Goal: Information Seeking & Learning: Learn about a topic

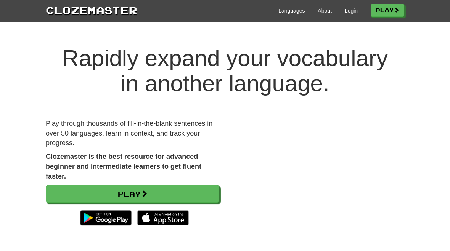
click at [352, 11] on link "Login" at bounding box center [350, 11] width 13 height 8
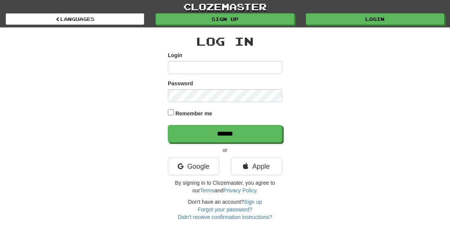
click at [266, 65] on input "Login" at bounding box center [225, 67] width 114 height 13
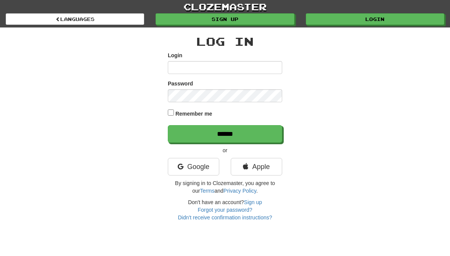
click at [398, 150] on div "Log In Login Password Remember me ****** or Google Apple By signing in to Cloze…" at bounding box center [225, 124] width 370 height 194
click at [279, 23] on link "Sign up" at bounding box center [224, 18] width 138 height 11
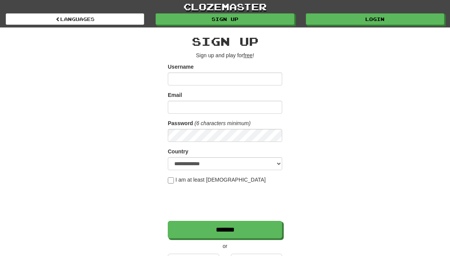
click at [266, 77] on input "Username" at bounding box center [225, 78] width 114 height 13
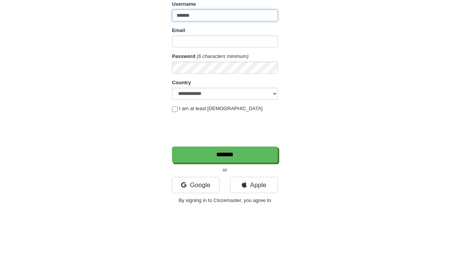
scroll to position [18, 0]
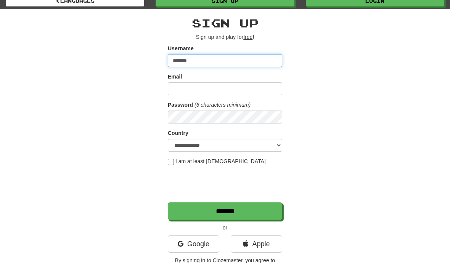
type input "*******"
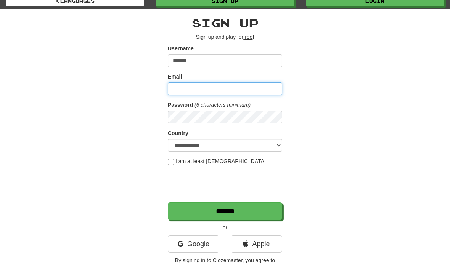
click at [271, 83] on input "Email" at bounding box center [225, 88] width 114 height 13
type input "**********"
click at [389, 83] on div "**********" at bounding box center [225, 142] width 370 height 266
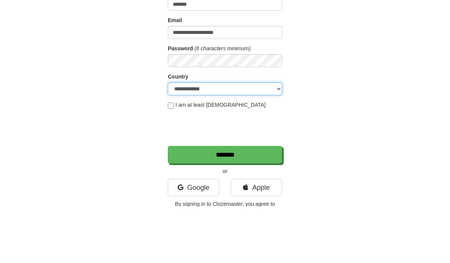
click at [259, 139] on select "**********" at bounding box center [225, 145] width 114 height 13
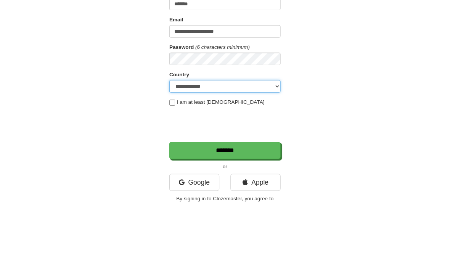
scroll to position [75, 0]
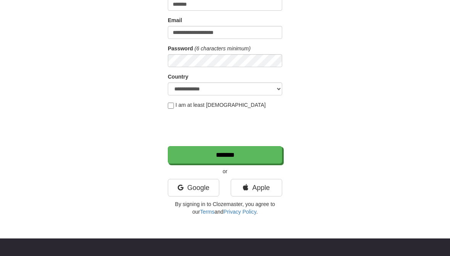
click at [215, 153] on input "*******" at bounding box center [225, 155] width 114 height 18
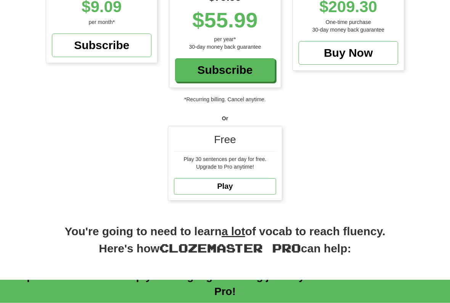
scroll to position [181, 0]
click at [268, 178] on link "Play" at bounding box center [225, 186] width 102 height 16
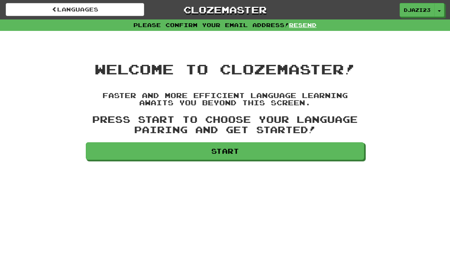
click at [273, 144] on link "Start" at bounding box center [225, 151] width 278 height 18
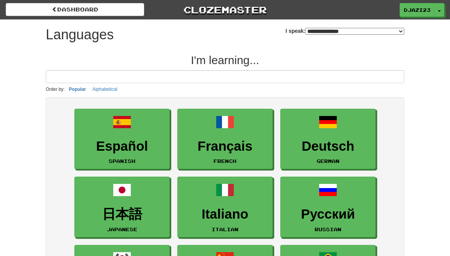
select select "*******"
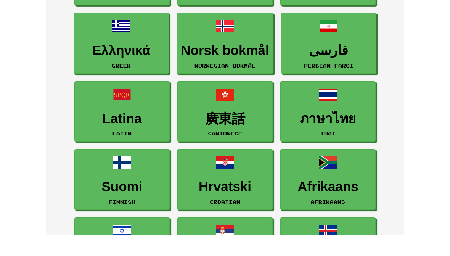
scroll to position [16, 0]
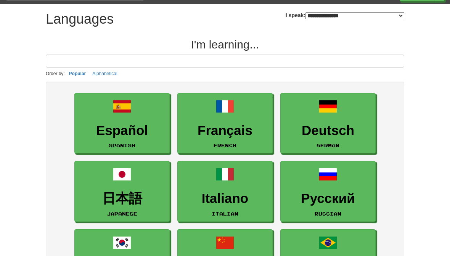
click at [162, 144] on link "Español Spanish" at bounding box center [121, 123] width 95 height 61
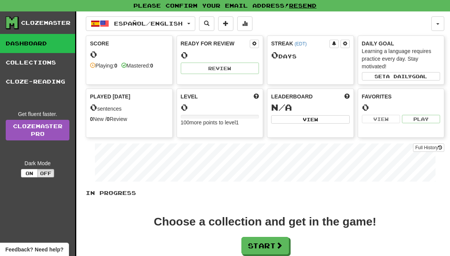
click at [194, 213] on div "In Progress Choose a collection and get in the game! Start Add Collection Reset…" at bounding box center [265, 240] width 358 height 102
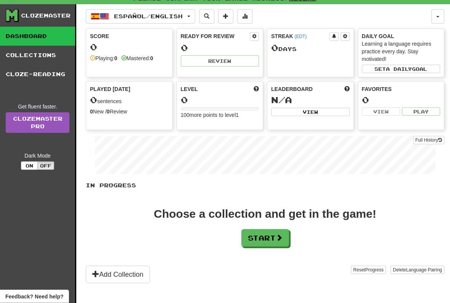
scroll to position [7, 0]
click at [277, 242] on button "Start" at bounding box center [265, 238] width 48 height 18
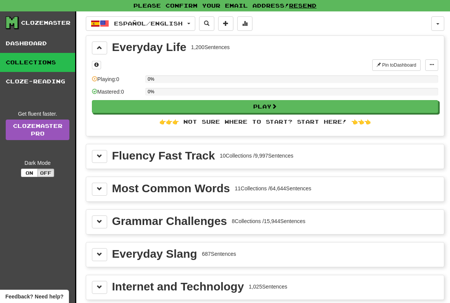
click at [387, 220] on div "Grammar Challenges 8 Collections / 15,944 Sentences" at bounding box center [265, 222] width 346 height 13
click at [99, 224] on span at bounding box center [99, 221] width 5 height 5
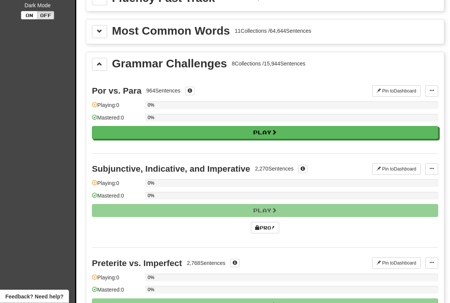
scroll to position [166, 0]
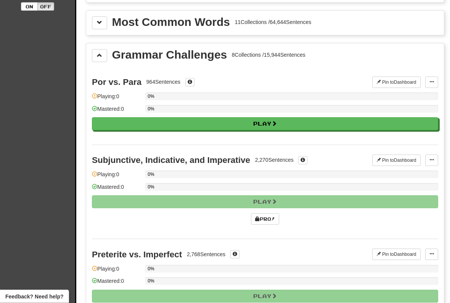
click at [356, 122] on button "Play" at bounding box center [265, 124] width 346 height 13
select select "**"
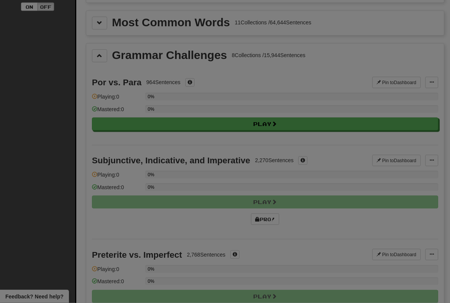
scroll to position [167, 0]
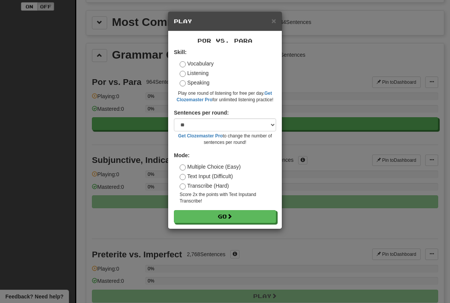
click at [249, 215] on button "Go" at bounding box center [225, 216] width 102 height 13
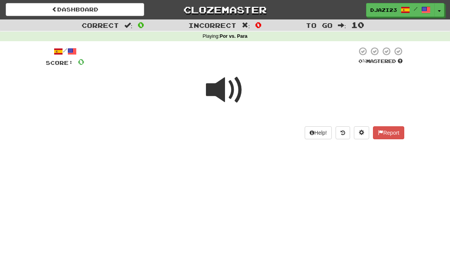
click at [216, 104] on span at bounding box center [225, 90] width 38 height 38
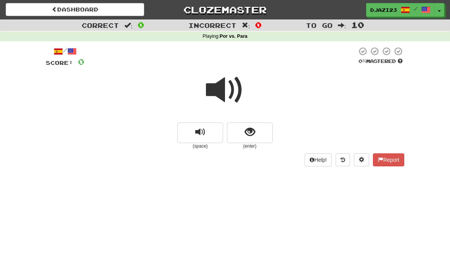
click at [242, 132] on button "show sentence" at bounding box center [250, 132] width 46 height 21
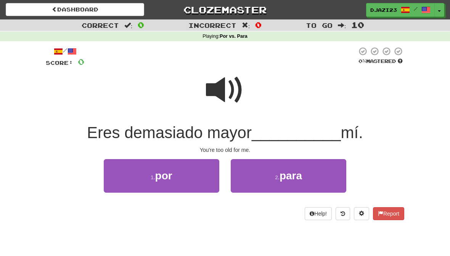
click at [270, 183] on button "2 . para" at bounding box center [288, 175] width 115 height 33
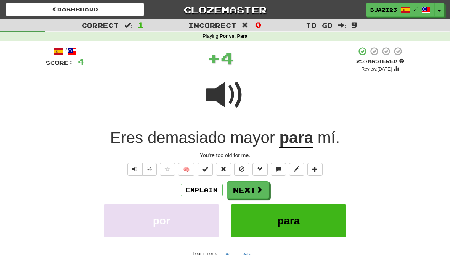
click at [338, 224] on button "para" at bounding box center [288, 220] width 115 height 33
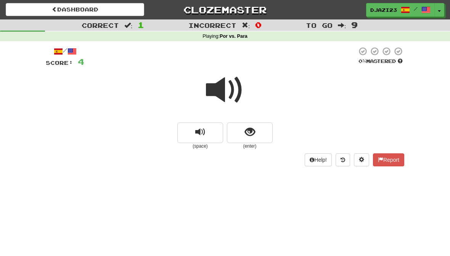
click at [260, 138] on button "show sentence" at bounding box center [250, 132] width 46 height 21
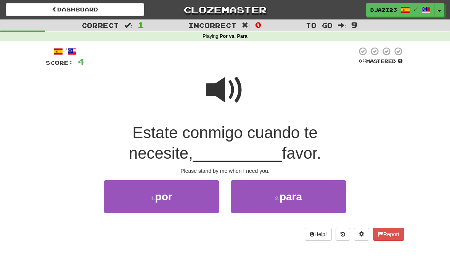
click at [125, 194] on button "1 . por" at bounding box center [161, 196] width 115 height 33
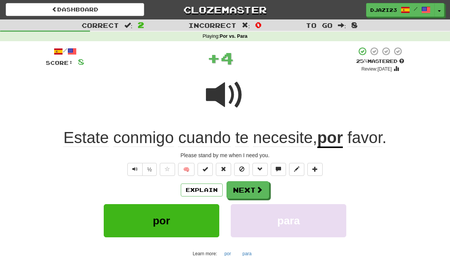
click at [267, 197] on button "Next" at bounding box center [247, 190] width 43 height 18
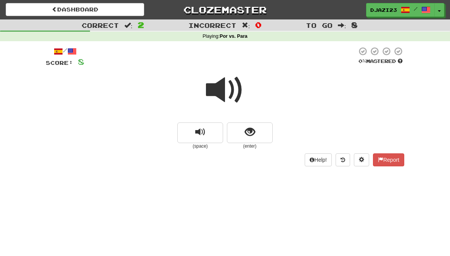
click at [251, 130] on span "show sentence" at bounding box center [250, 132] width 10 height 10
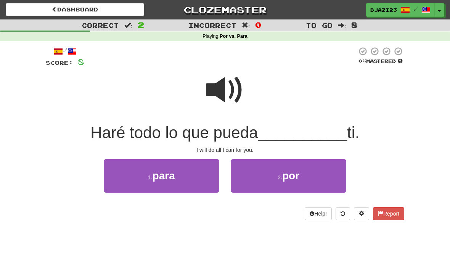
click at [287, 179] on span "por" at bounding box center [290, 176] width 17 height 12
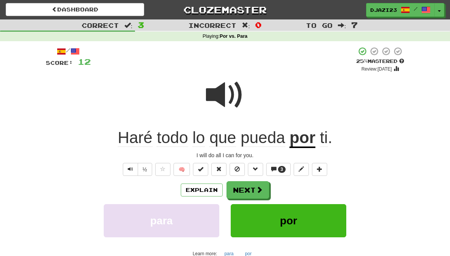
click at [262, 192] on button "Next" at bounding box center [247, 190] width 43 height 18
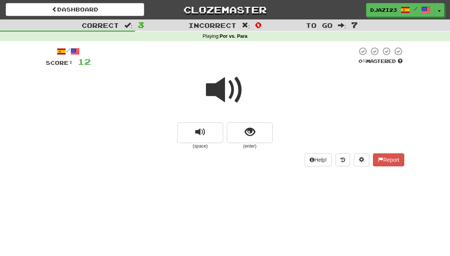
click at [266, 134] on button "show sentence" at bounding box center [250, 132] width 46 height 21
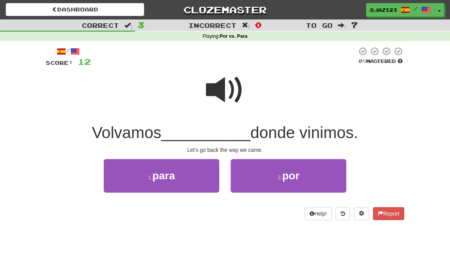
click at [281, 174] on small "2 ." at bounding box center [279, 177] width 5 height 6
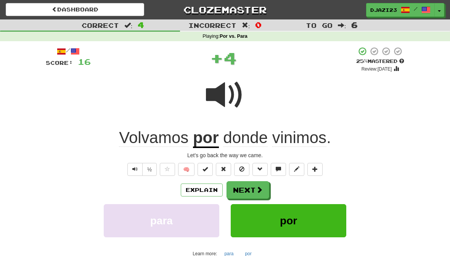
click at [263, 195] on button "Next" at bounding box center [247, 190] width 43 height 18
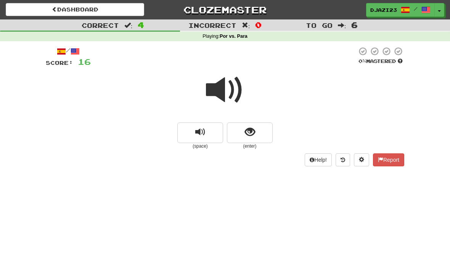
click at [243, 84] on span at bounding box center [225, 90] width 38 height 38
click at [260, 131] on button "show sentence" at bounding box center [250, 132] width 46 height 21
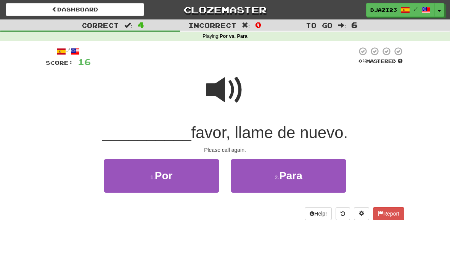
click at [197, 188] on button "1 . Por" at bounding box center [161, 175] width 115 height 33
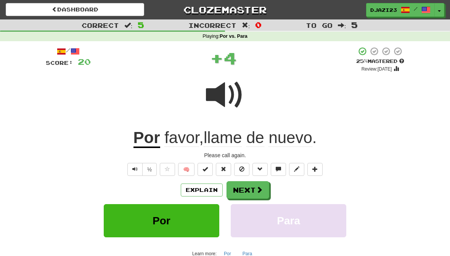
click at [264, 189] on button "Next" at bounding box center [247, 190] width 43 height 18
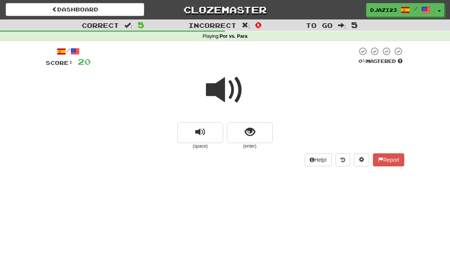
click at [239, 90] on span at bounding box center [225, 90] width 38 height 38
click at [263, 132] on button "show sentence" at bounding box center [250, 132] width 46 height 21
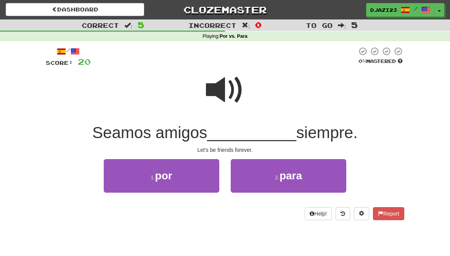
click at [275, 177] on small "2 ." at bounding box center [277, 177] width 5 height 6
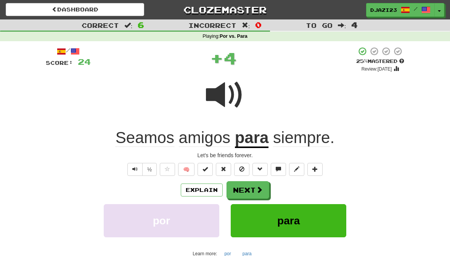
click at [254, 194] on button "Next" at bounding box center [247, 190] width 43 height 18
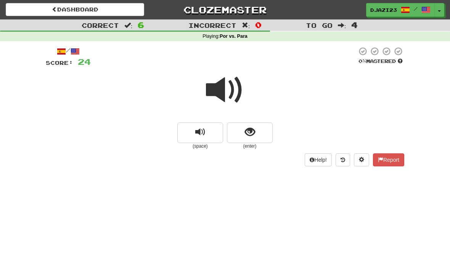
click at [237, 95] on span at bounding box center [225, 90] width 38 height 38
click at [229, 91] on span at bounding box center [225, 90] width 38 height 38
click at [254, 131] on span "show sentence" at bounding box center [250, 132] width 10 height 10
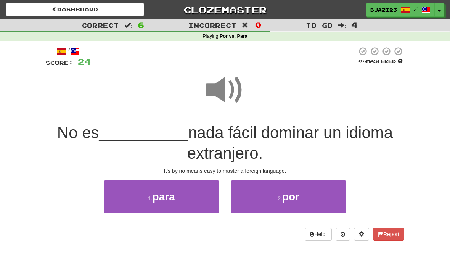
click at [202, 198] on button "1 . para" at bounding box center [161, 196] width 115 height 33
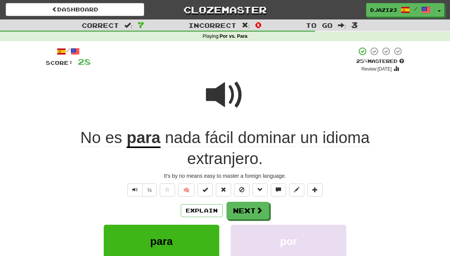
click at [268, 187] on button at bounding box center [259, 189] width 15 height 13
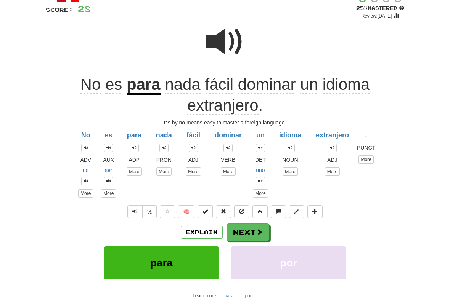
click at [260, 212] on span at bounding box center [259, 211] width 5 height 5
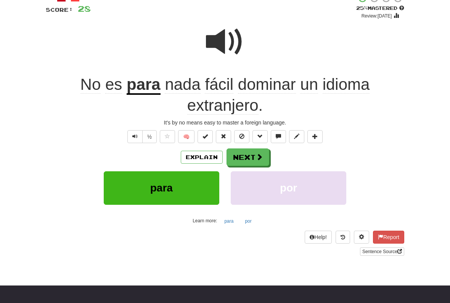
scroll to position [53, 0]
click at [264, 159] on button "Next" at bounding box center [247, 158] width 43 height 18
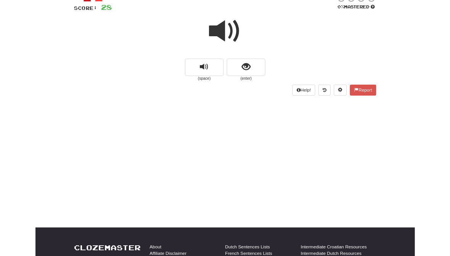
scroll to position [74, 0]
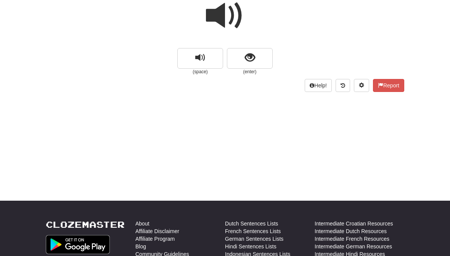
click at [235, 22] on span at bounding box center [225, 16] width 38 height 38
click at [261, 58] on button "show sentence" at bounding box center [250, 58] width 46 height 21
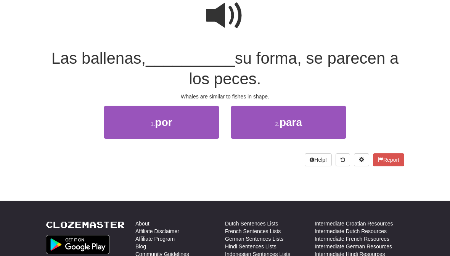
click at [227, 28] on span at bounding box center [225, 16] width 38 height 38
click at [205, 127] on button "1 . por" at bounding box center [161, 122] width 115 height 33
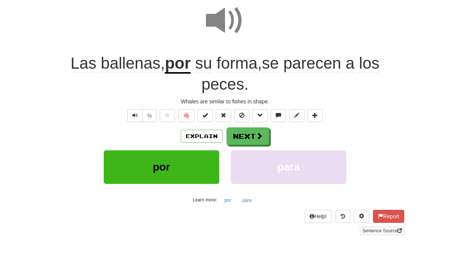
click at [250, 136] on button "Next" at bounding box center [247, 136] width 43 height 18
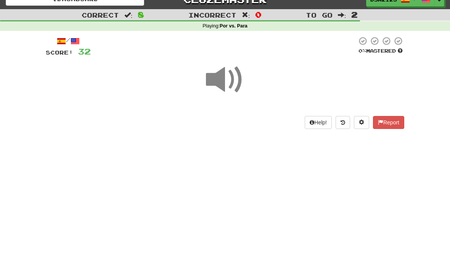
scroll to position [10, 0]
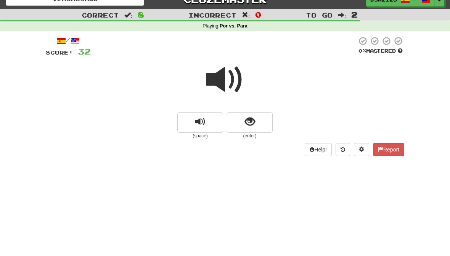
click at [231, 75] on span at bounding box center [225, 80] width 38 height 38
click at [258, 117] on button "show sentence" at bounding box center [250, 122] width 46 height 21
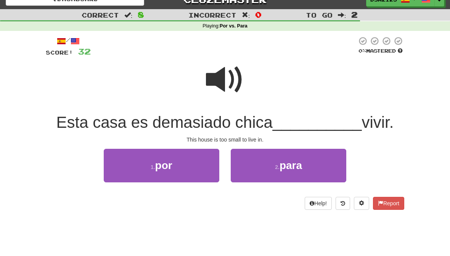
click at [263, 163] on button "2 . para" at bounding box center [288, 165] width 115 height 33
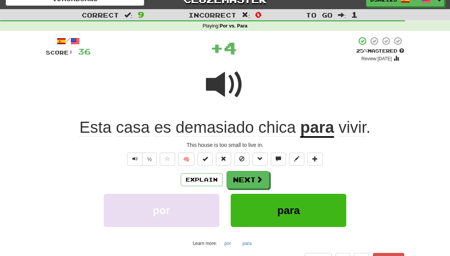
click at [247, 178] on button "Next" at bounding box center [247, 180] width 43 height 18
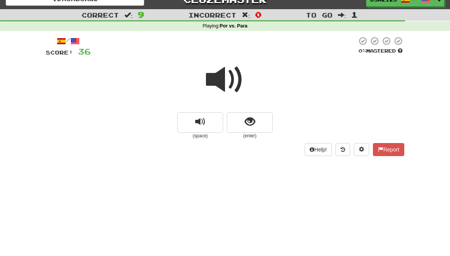
click at [260, 130] on button "show sentence" at bounding box center [250, 122] width 46 height 21
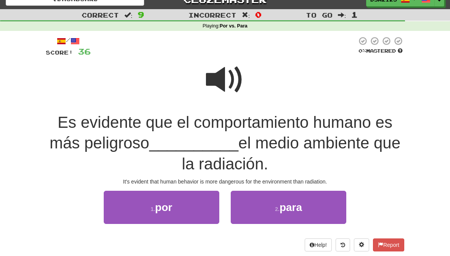
click at [258, 202] on button "2 . para" at bounding box center [288, 207] width 115 height 33
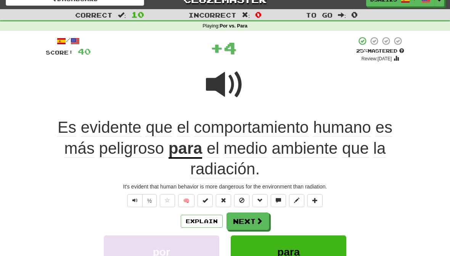
click at [233, 221] on button "Next" at bounding box center [247, 221] width 43 height 18
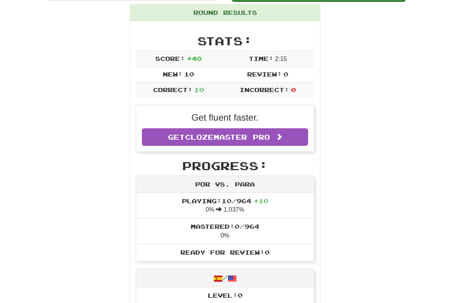
scroll to position [92, 0]
